Goal: Entertainment & Leisure: Browse casually

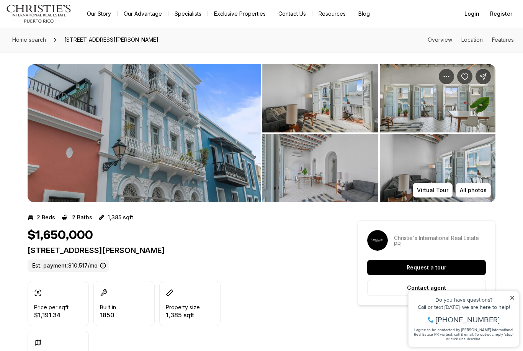
click at [514, 297] on icon at bounding box center [511, 297] width 5 height 5
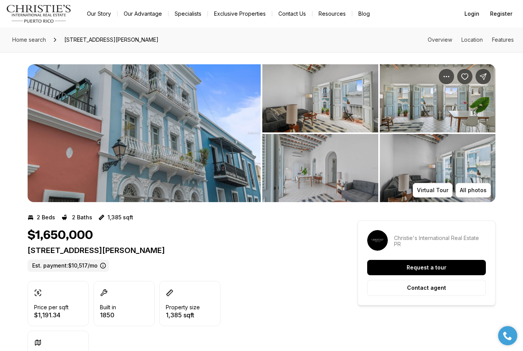
click at [475, 188] on p "All photos" at bounding box center [473, 190] width 27 height 6
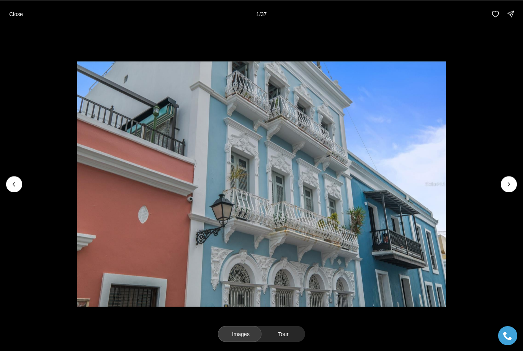
click at [510, 183] on icon "Next slide" at bounding box center [509, 184] width 8 height 8
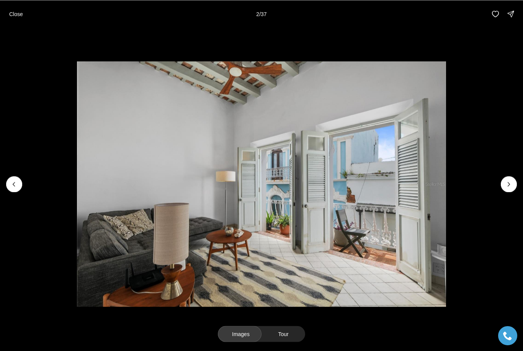
click at [508, 183] on icon "Next slide" at bounding box center [509, 184] width 8 height 8
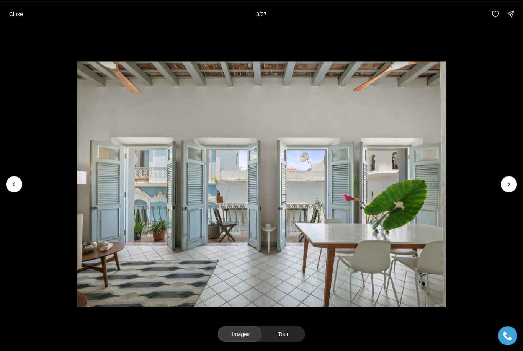
click at [507, 183] on icon "Next slide" at bounding box center [509, 184] width 8 height 8
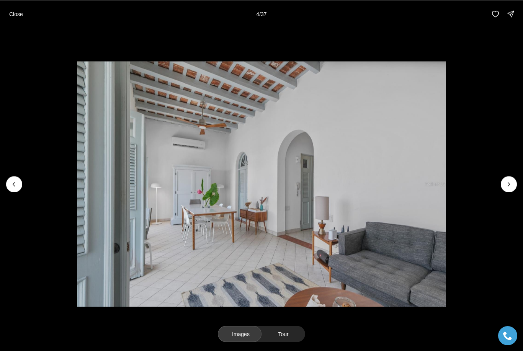
click at [512, 181] on icon "Next slide" at bounding box center [509, 184] width 8 height 8
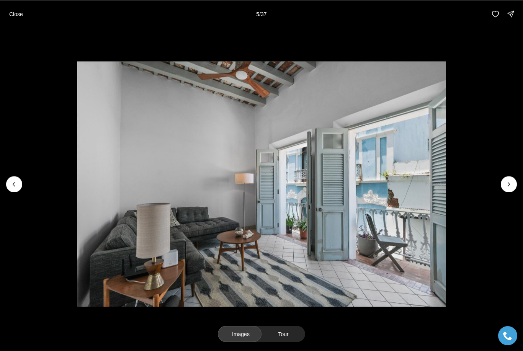
click at [511, 181] on icon "Next slide" at bounding box center [509, 184] width 8 height 8
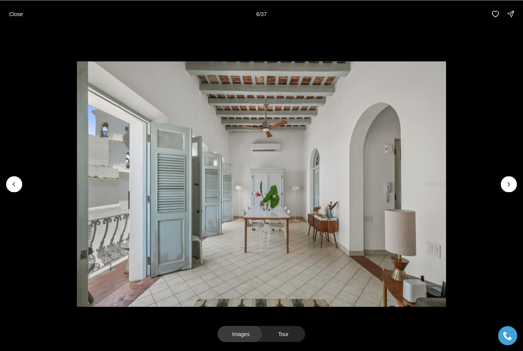
click at [511, 179] on button "Next slide" at bounding box center [509, 184] width 16 height 16
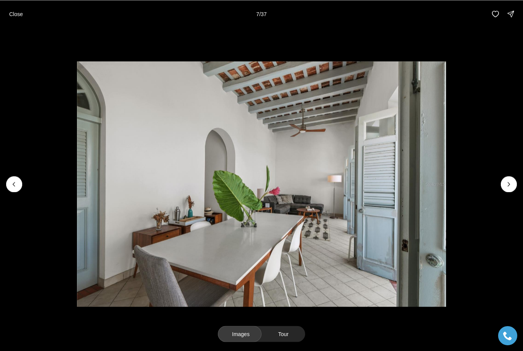
click at [510, 181] on icon "Next slide" at bounding box center [509, 184] width 8 height 8
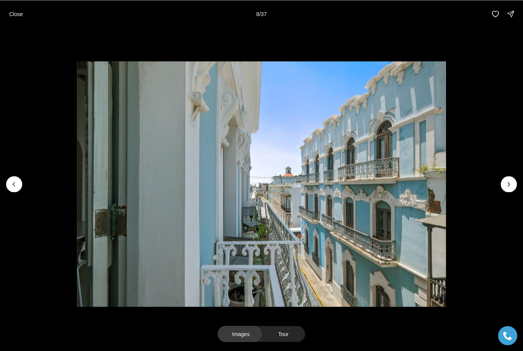
click at [511, 180] on icon "Next slide" at bounding box center [509, 184] width 8 height 8
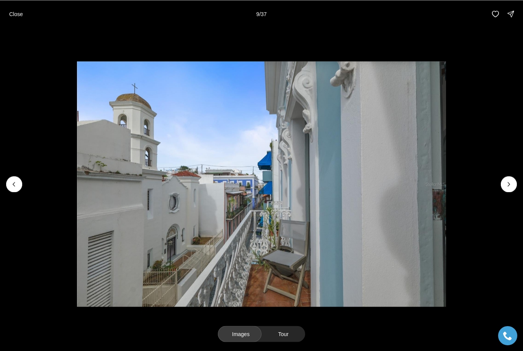
click at [511, 180] on icon "Next slide" at bounding box center [509, 184] width 8 height 8
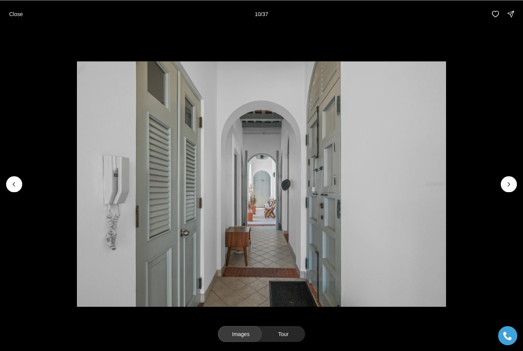
click at [512, 180] on icon "Next slide" at bounding box center [509, 184] width 8 height 8
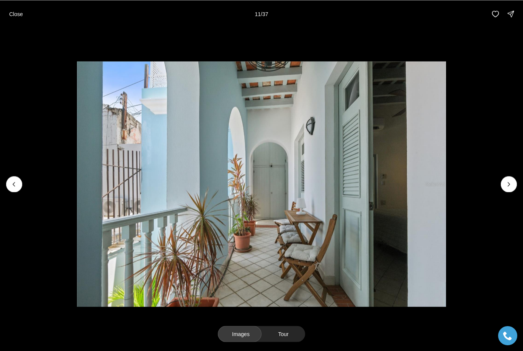
click at [511, 181] on icon "Next slide" at bounding box center [509, 184] width 8 height 8
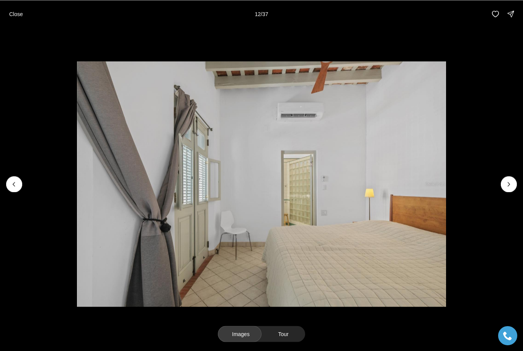
click at [511, 181] on icon "Next slide" at bounding box center [509, 184] width 8 height 8
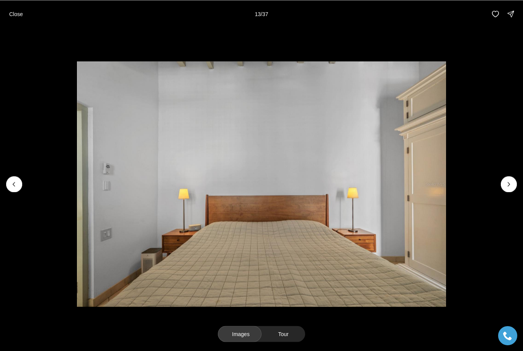
click at [512, 180] on button "Next slide" at bounding box center [509, 184] width 16 height 16
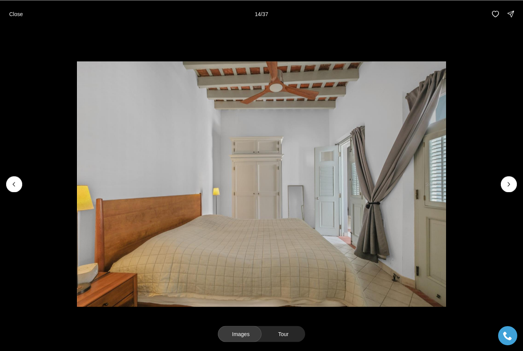
click at [511, 183] on icon "Next slide" at bounding box center [509, 184] width 8 height 8
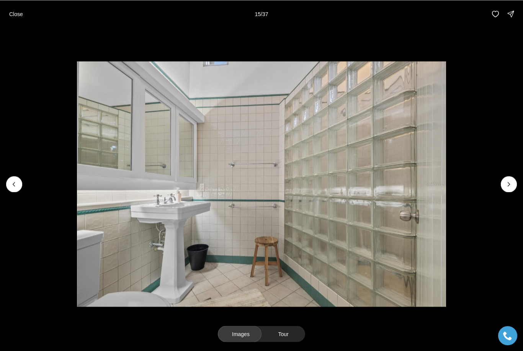
click at [512, 181] on button "Next slide" at bounding box center [509, 184] width 16 height 16
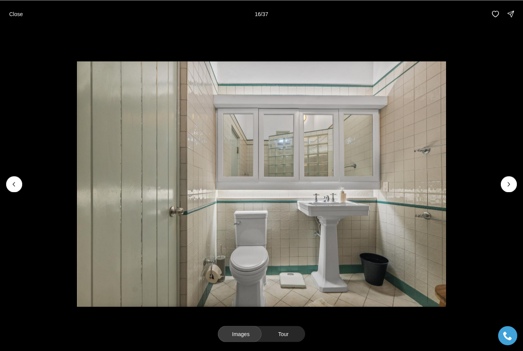
click at [512, 180] on button "Next slide" at bounding box center [509, 184] width 16 height 16
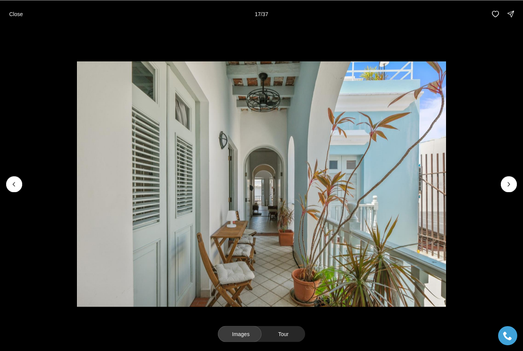
click at [511, 182] on icon "Next slide" at bounding box center [509, 184] width 8 height 8
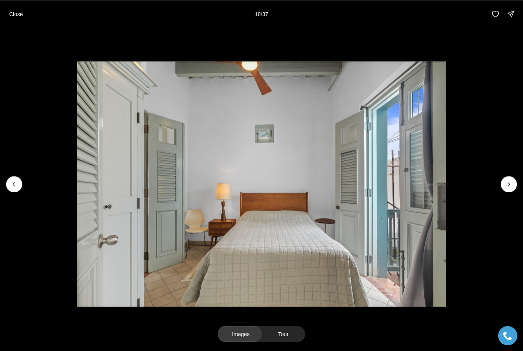
click at [511, 181] on icon "Next slide" at bounding box center [509, 184] width 8 height 8
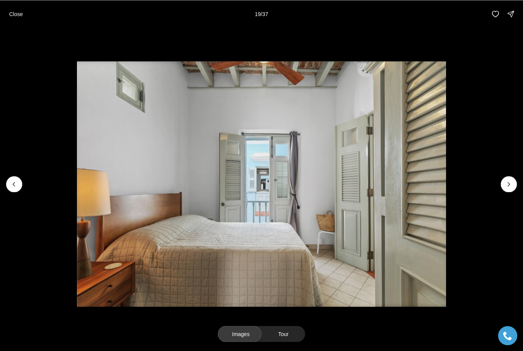
click at [512, 180] on button "Next slide" at bounding box center [509, 184] width 16 height 16
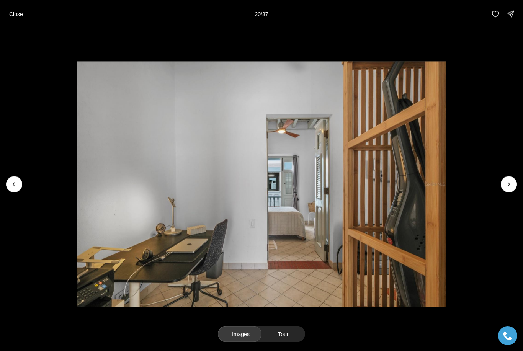
click at [514, 178] on button "Next slide" at bounding box center [509, 184] width 16 height 16
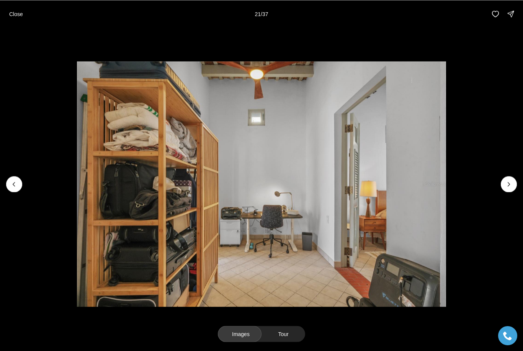
click at [512, 180] on button "Next slide" at bounding box center [509, 184] width 16 height 16
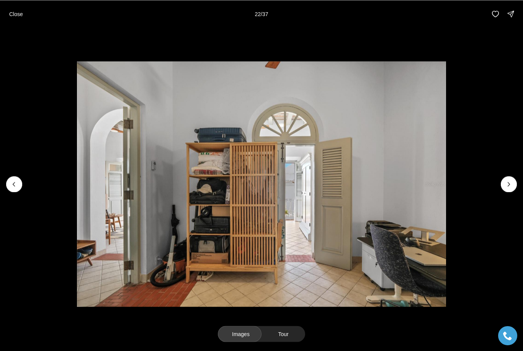
click at [512, 180] on button "Next slide" at bounding box center [509, 184] width 16 height 16
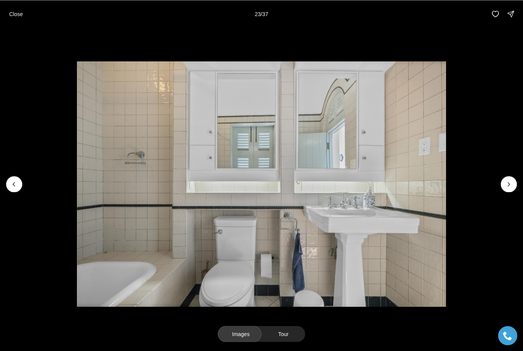
click at [513, 179] on button "Next slide" at bounding box center [509, 184] width 16 height 16
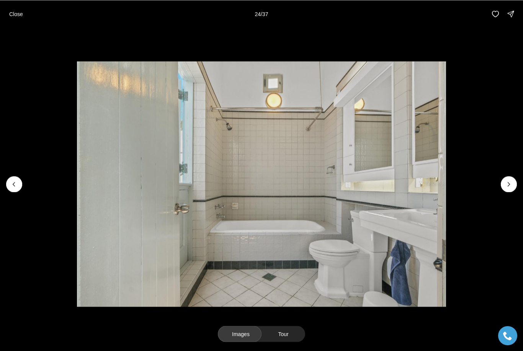
click at [445, 178] on img "24 of 37" at bounding box center [261, 184] width 369 height 246
click at [508, 181] on icon "Next slide" at bounding box center [509, 184] width 8 height 8
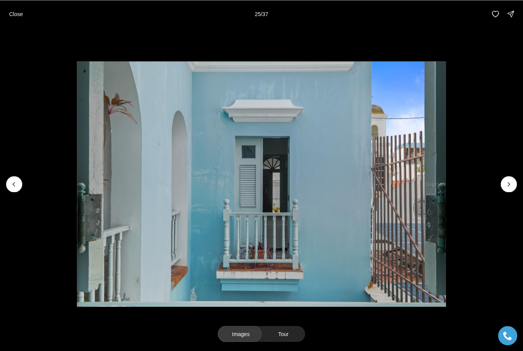
click at [508, 182] on icon "Next slide" at bounding box center [509, 184] width 8 height 8
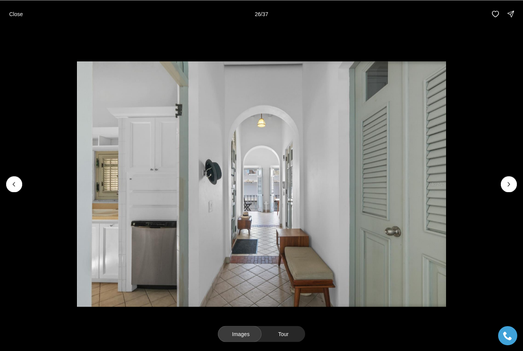
click at [512, 180] on button "Next slide" at bounding box center [509, 184] width 16 height 16
